Goal: Task Accomplishment & Management: Manage account settings

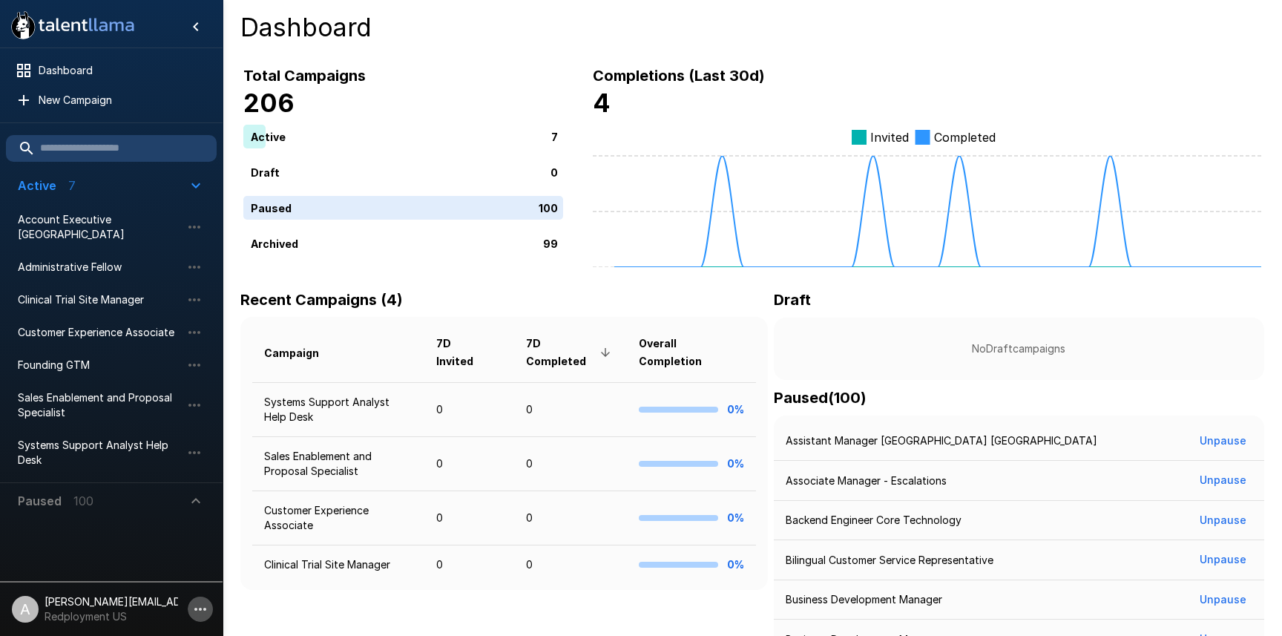
click at [188, 608] on button "button" at bounding box center [200, 609] width 25 height 25
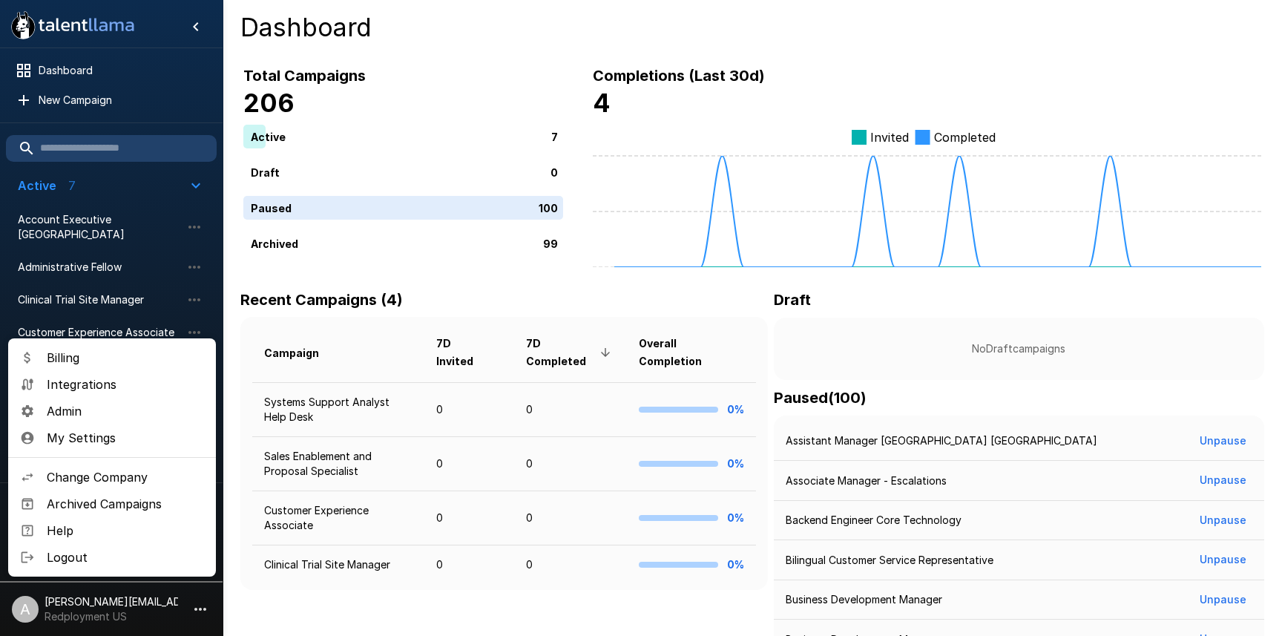
click at [122, 475] on span "Change Company" at bounding box center [125, 477] width 157 height 18
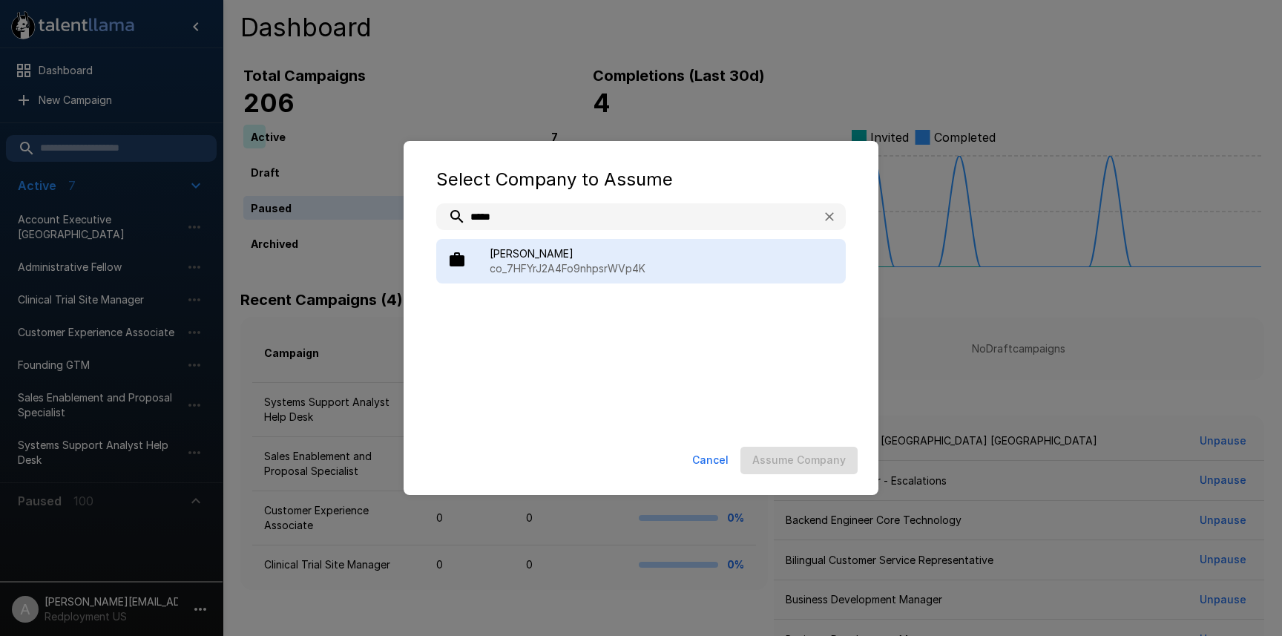
type input "*****"
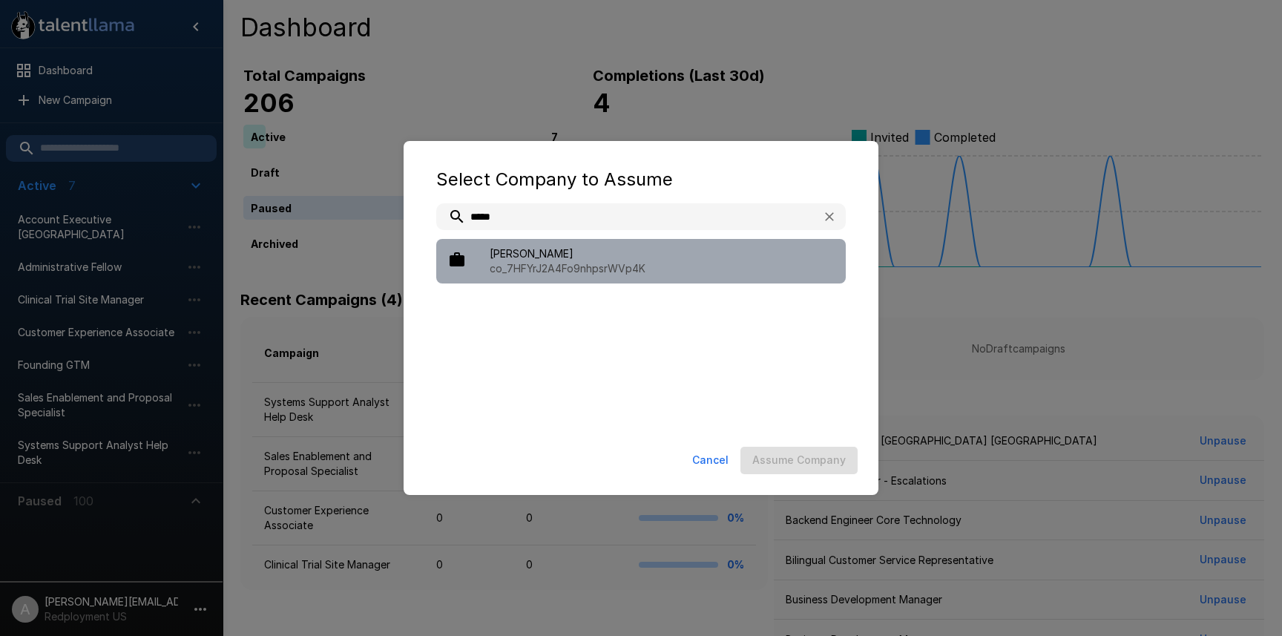
click at [616, 259] on span "[PERSON_NAME]" at bounding box center [662, 253] width 344 height 15
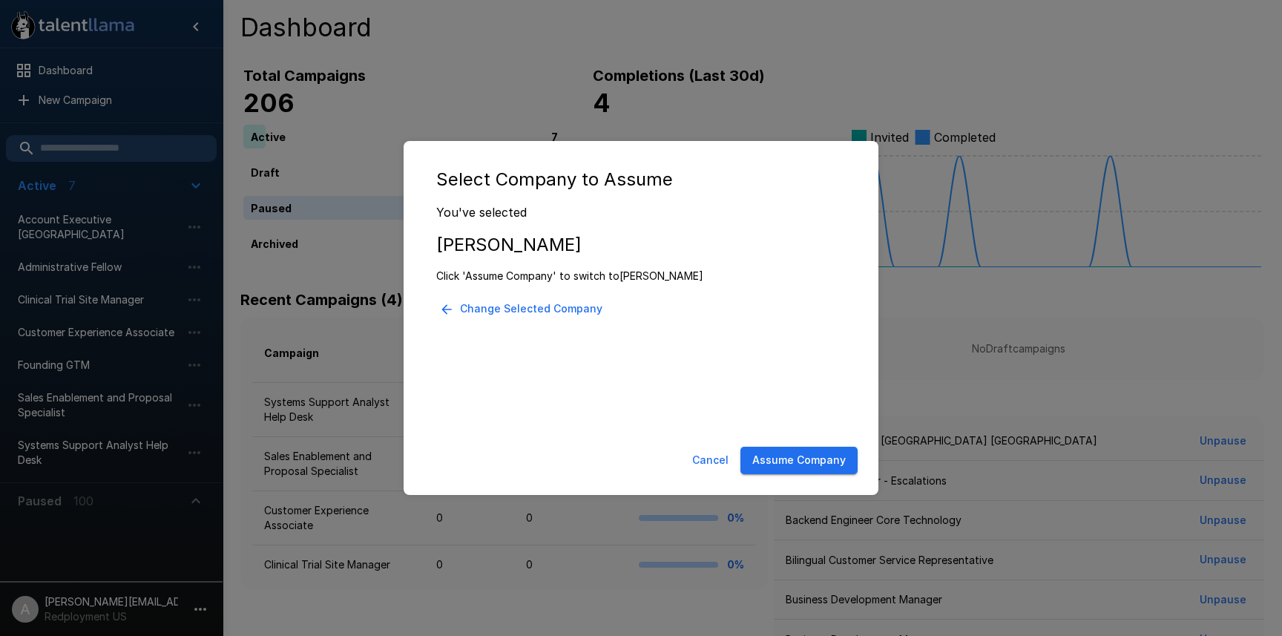
click at [810, 470] on button "Assume Company" at bounding box center [799, 460] width 117 height 27
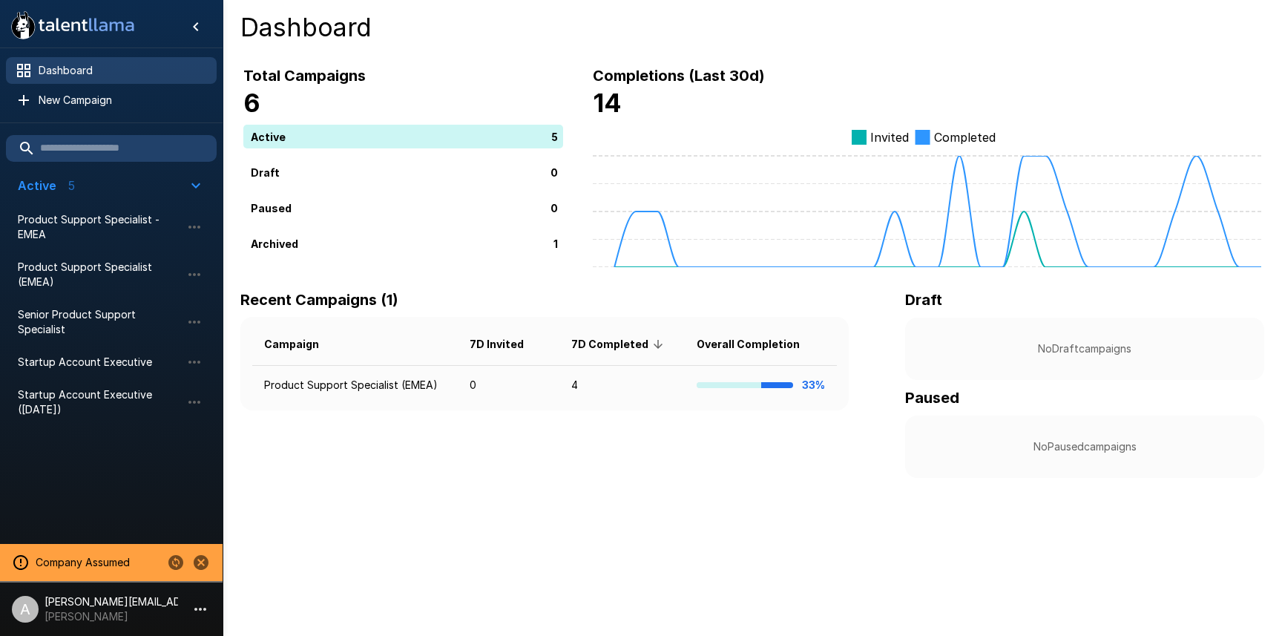
click at [79, 79] on div "Dashboard" at bounding box center [111, 70] width 211 height 27
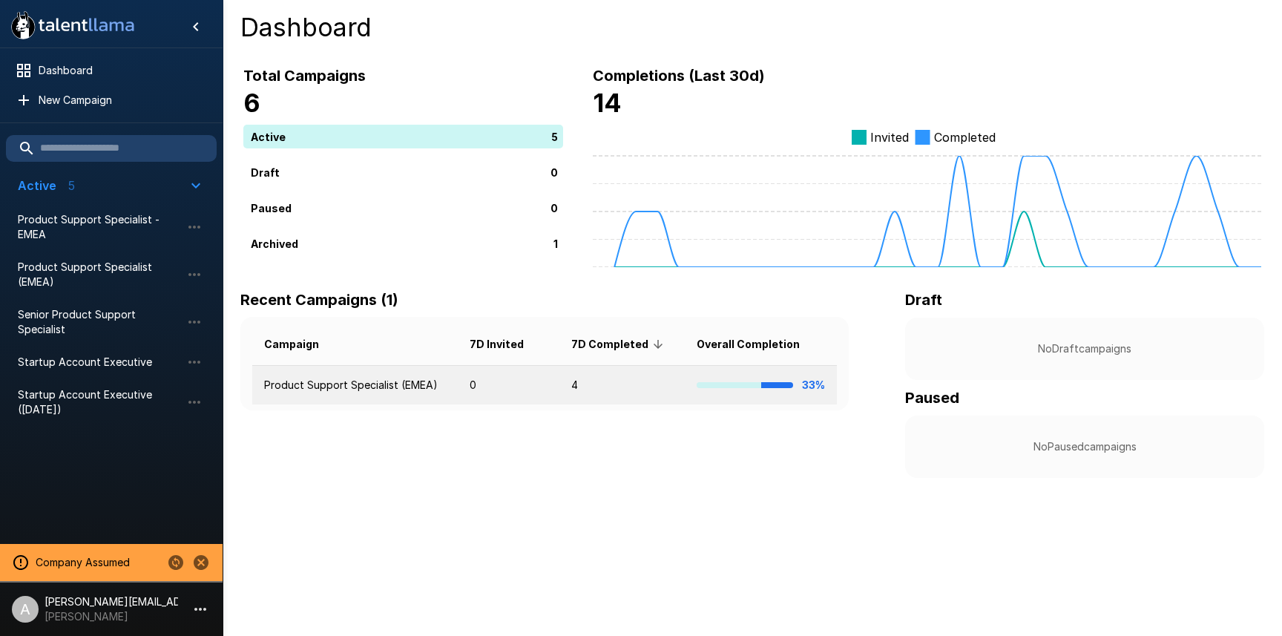
click at [465, 384] on td "0" at bounding box center [509, 385] width 102 height 39
